Goal: Transaction & Acquisition: Purchase product/service

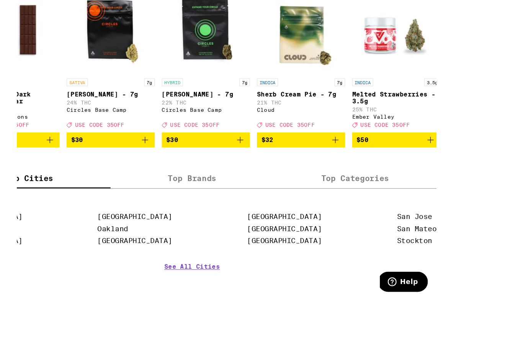
scroll to position [439, 0]
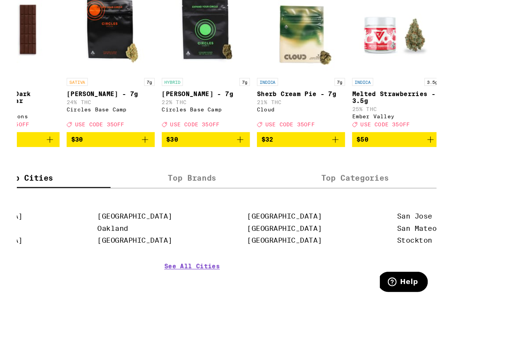
click at [193, 274] on link "See All Cities" at bounding box center [212, 288] width 48 height 28
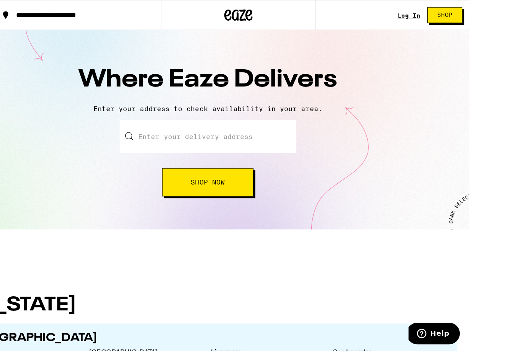
click at [188, 124] on input "text" at bounding box center [213, 111] width 144 height 27
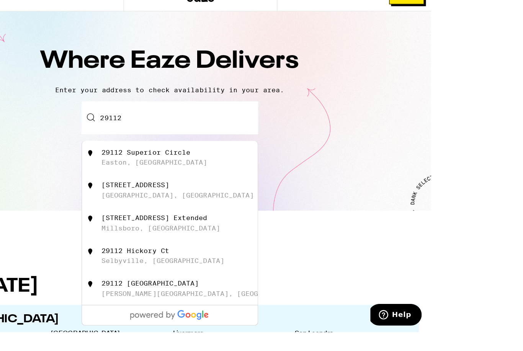
type input "[STREET_ADDRESS]"
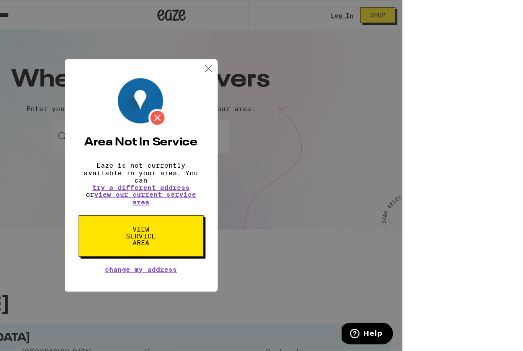
click at [263, 60] on img at bounding box center [268, 56] width 10 height 10
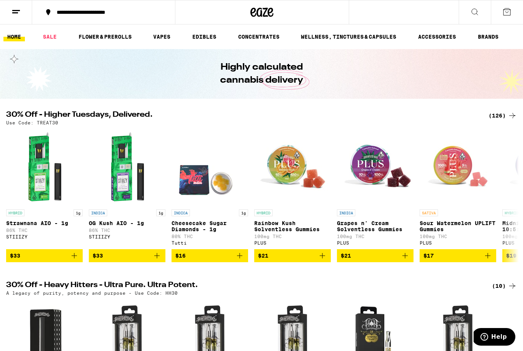
scroll to position [8, 0]
